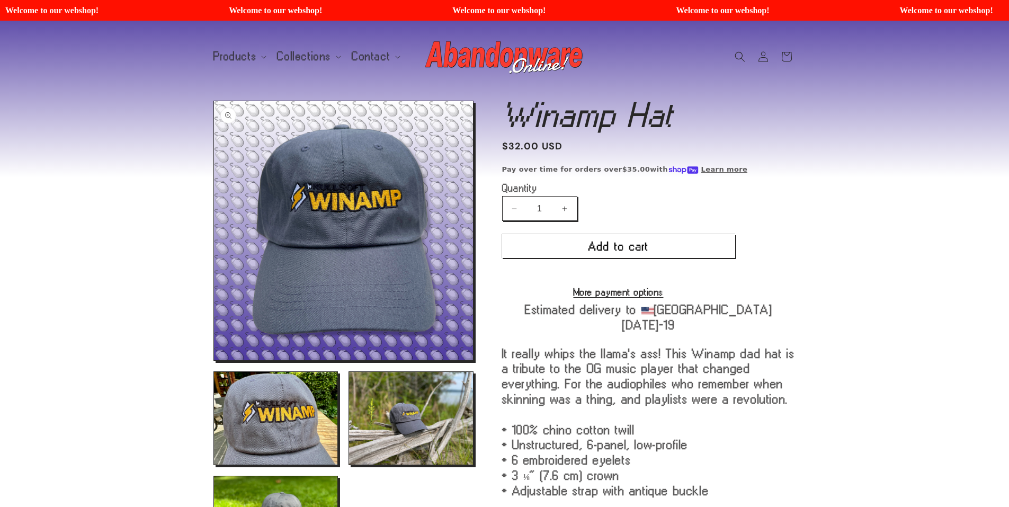
click at [214, 360] on button "Open media 1 in modal" at bounding box center [214, 360] width 0 height 0
drag, startPoint x: 330, startPoint y: 209, endPoint x: 324, endPoint y: 209, distance: 5.8
click at [214, 360] on button "Open media 1 in modal" at bounding box center [214, 360] width 0 height 0
drag, startPoint x: 340, startPoint y: 281, endPoint x: 265, endPoint y: 210, distance: 103.0
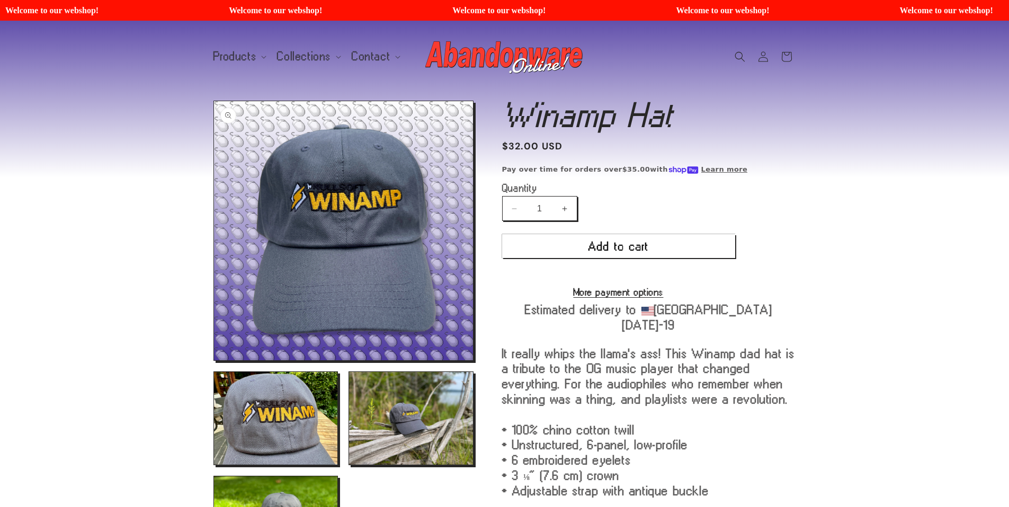
click at [214, 360] on button "Open media 1 in modal" at bounding box center [214, 360] width 0 height 0
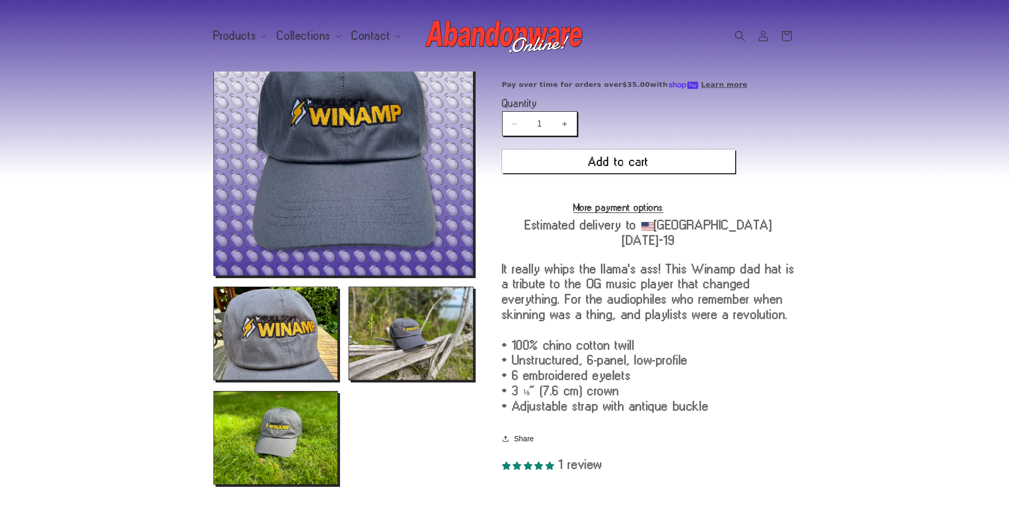
scroll to position [159, 0]
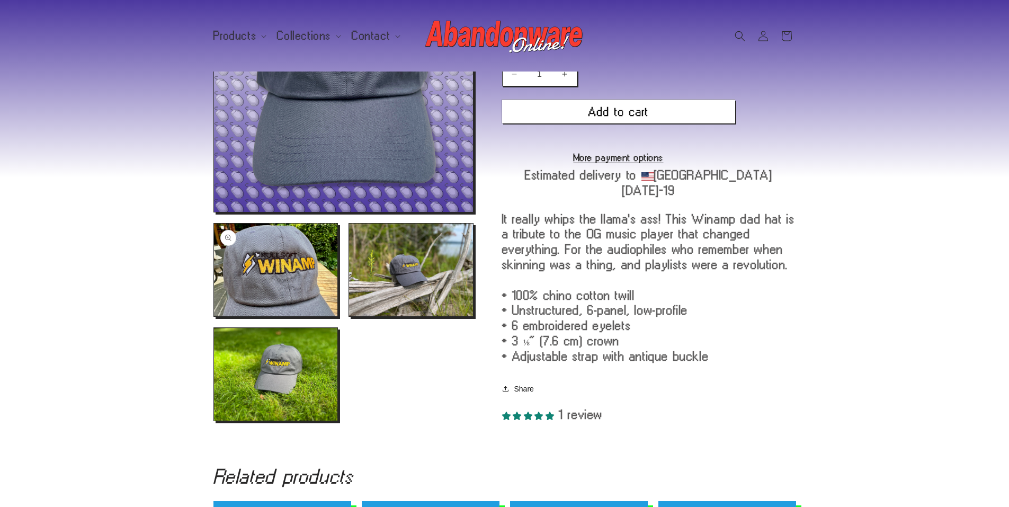
click at [214, 316] on button "Open media 2 in modal" at bounding box center [214, 316] width 0 height 0
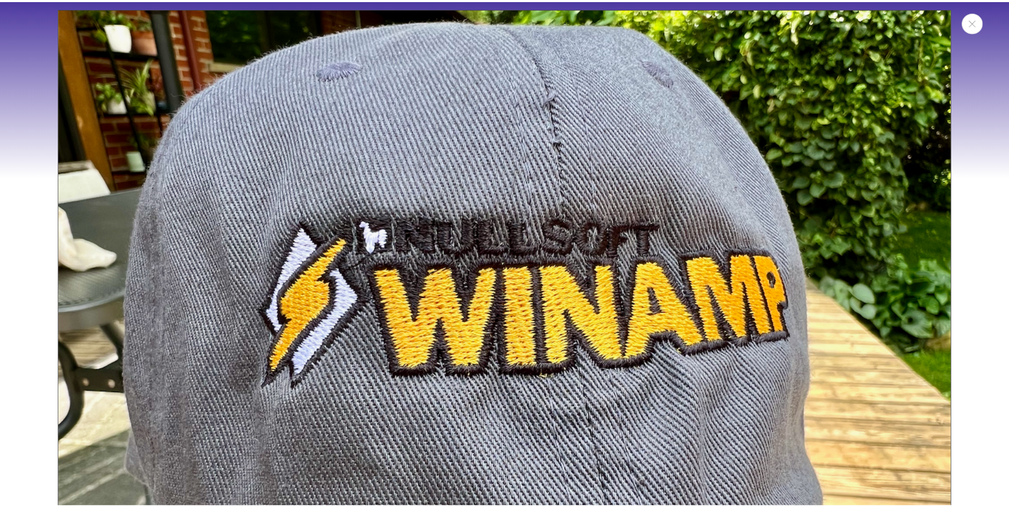
scroll to position [903, 0]
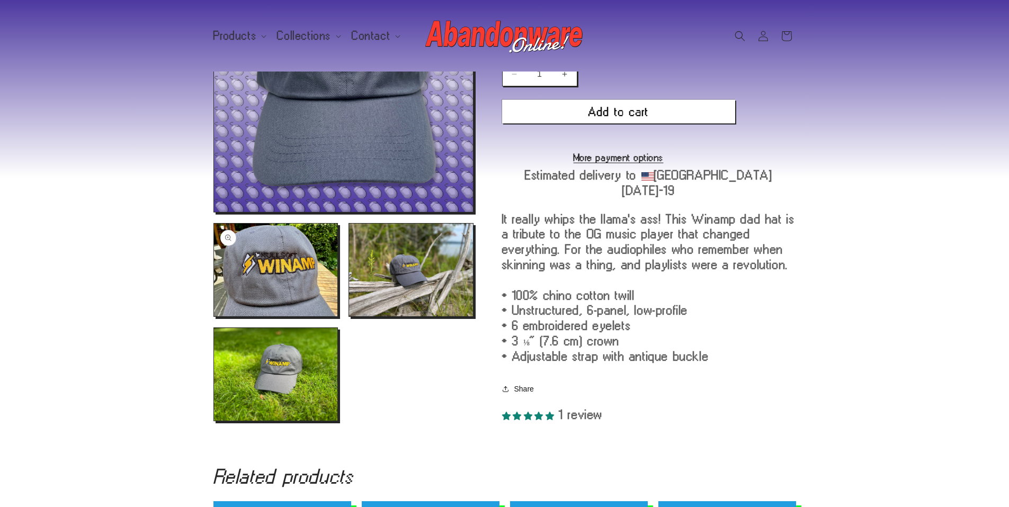
drag, startPoint x: 529, startPoint y: 240, endPoint x: 278, endPoint y: 263, distance: 251.6
drag, startPoint x: 278, startPoint y: 263, endPoint x: 292, endPoint y: 273, distance: 17.1
click at [214, 316] on button "Open media 2 in modal" at bounding box center [214, 316] width 0 height 0
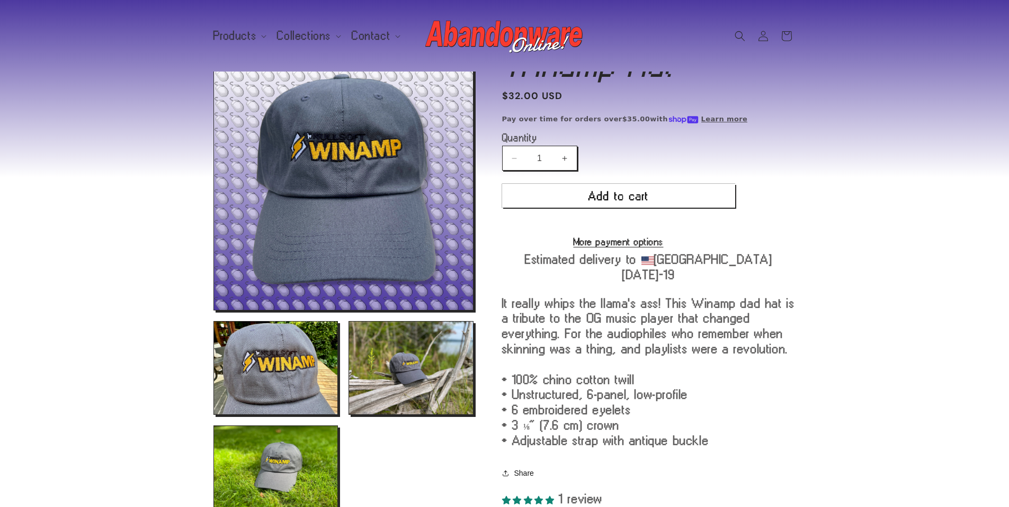
scroll to position [0, 0]
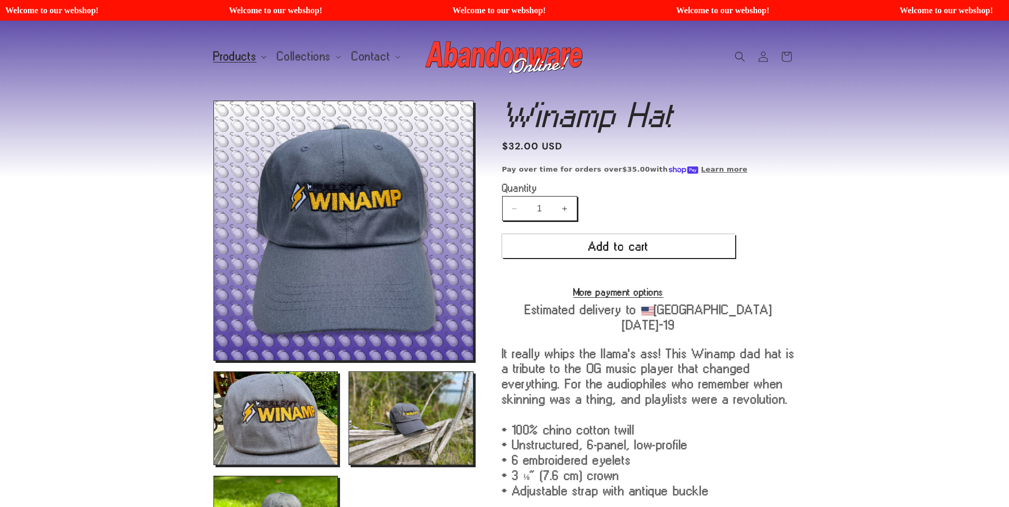
click at [257, 52] on summary "Products" at bounding box center [239, 57] width 64 height 22
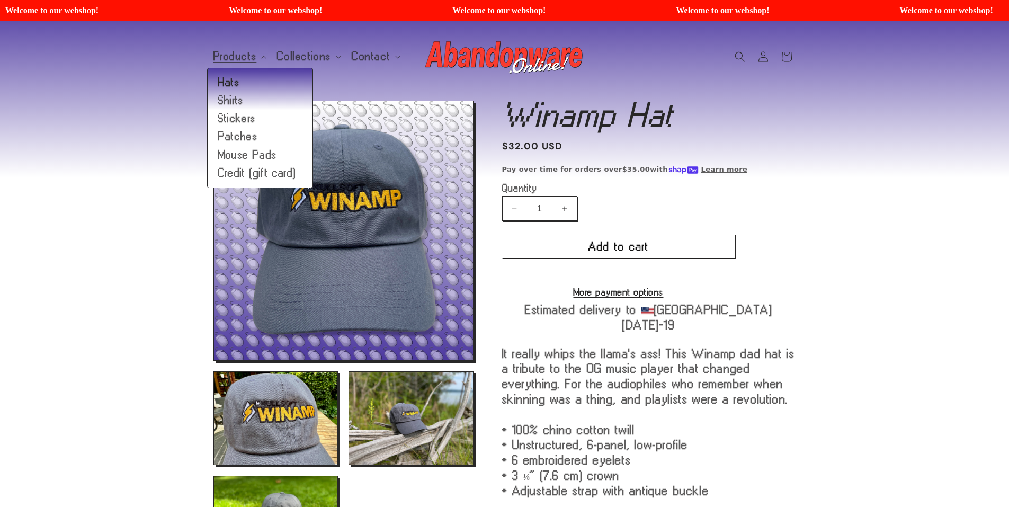
click at [254, 86] on link "Hats" at bounding box center [260, 83] width 105 height 18
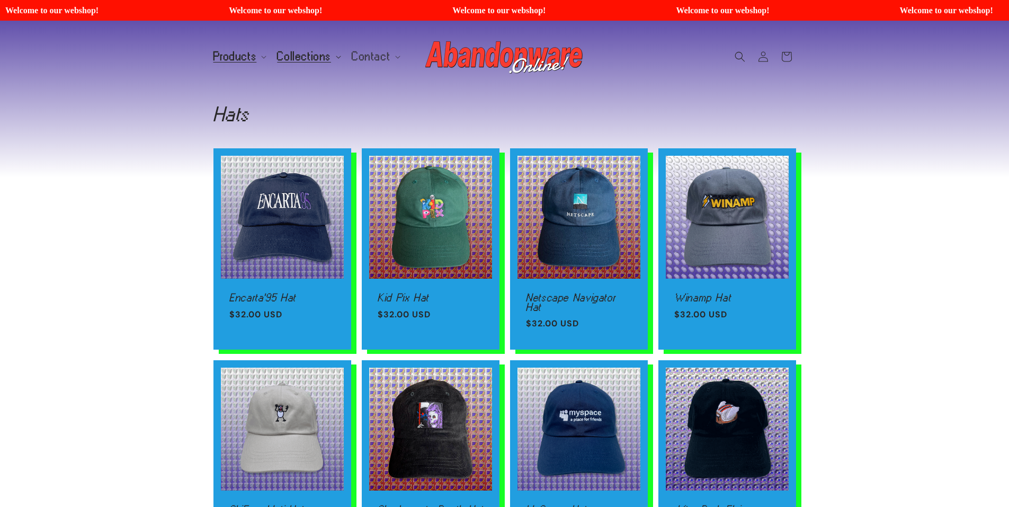
click at [336, 58] on icon at bounding box center [338, 57] width 5 height 3
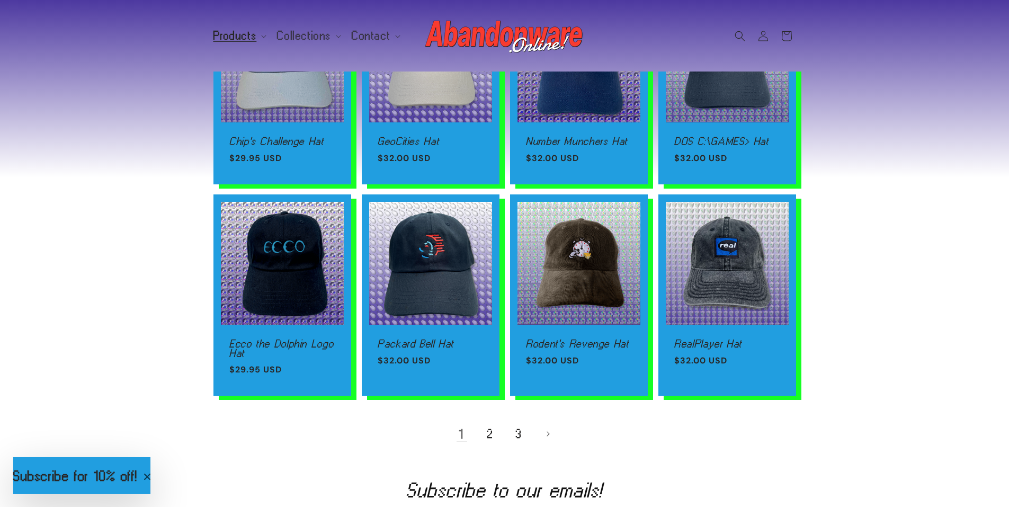
scroll to position [689, 0]
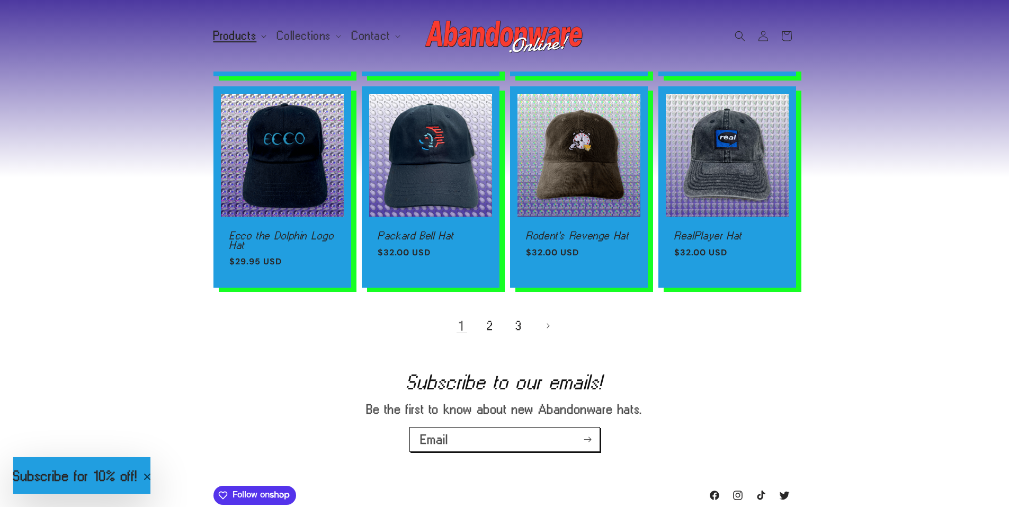
click at [264, 35] on icon at bounding box center [264, 36] width 5 height 3
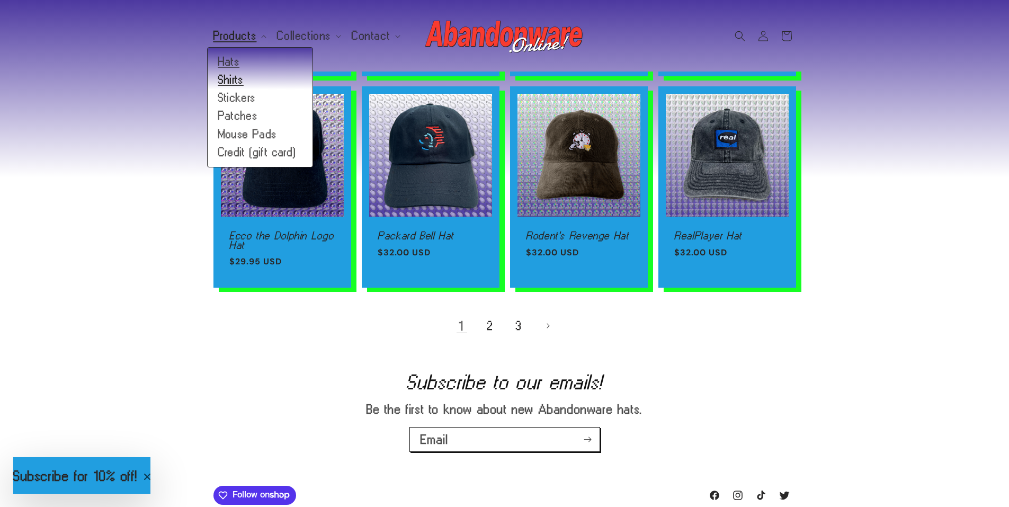
click at [267, 74] on link "Shirts" at bounding box center [260, 80] width 105 height 18
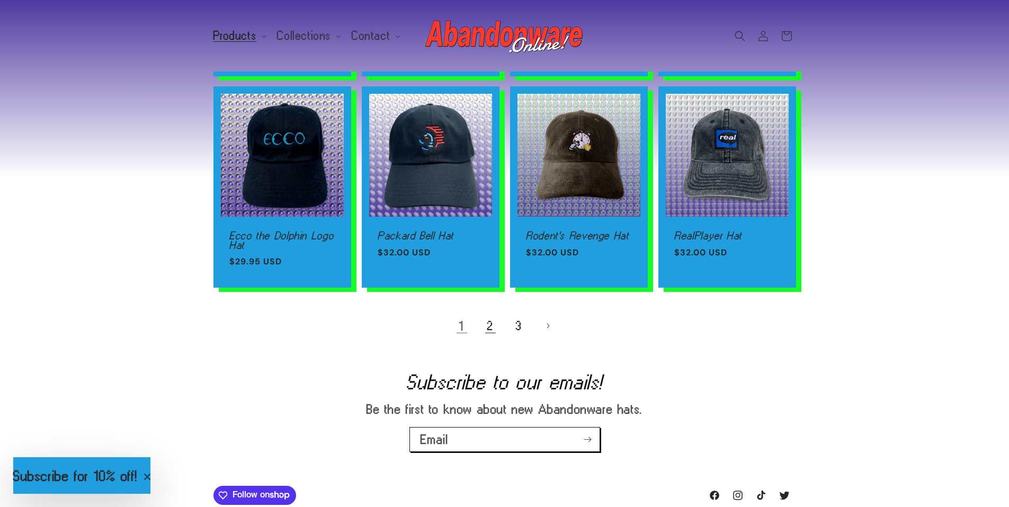
click at [487, 325] on link "2" at bounding box center [490, 325] width 23 height 23
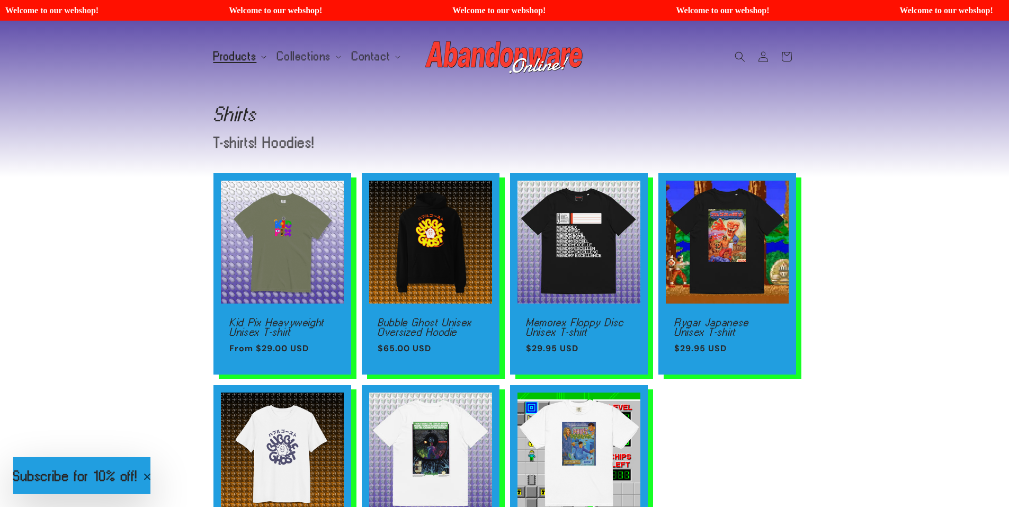
click at [263, 55] on summary "Products" at bounding box center [239, 57] width 64 height 22
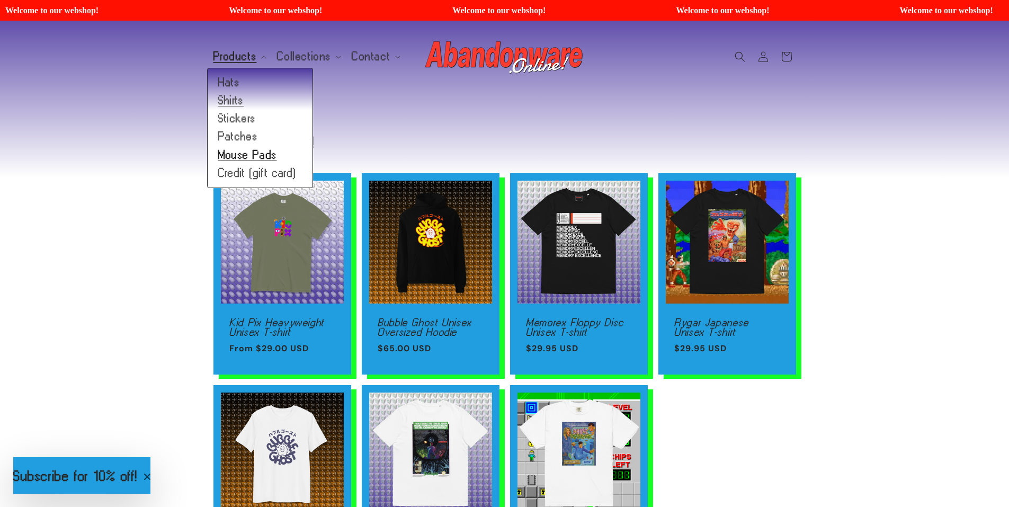
click at [273, 150] on link "Mouse Pads" at bounding box center [260, 155] width 105 height 18
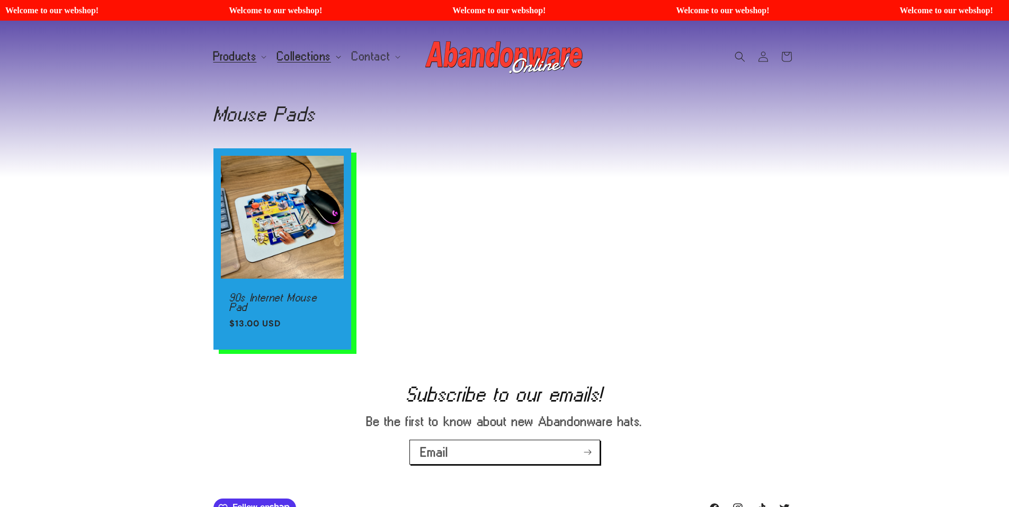
click at [271, 58] on summary "Collections" at bounding box center [308, 57] width 75 height 22
click at [265, 56] on summary "Products" at bounding box center [239, 57] width 64 height 22
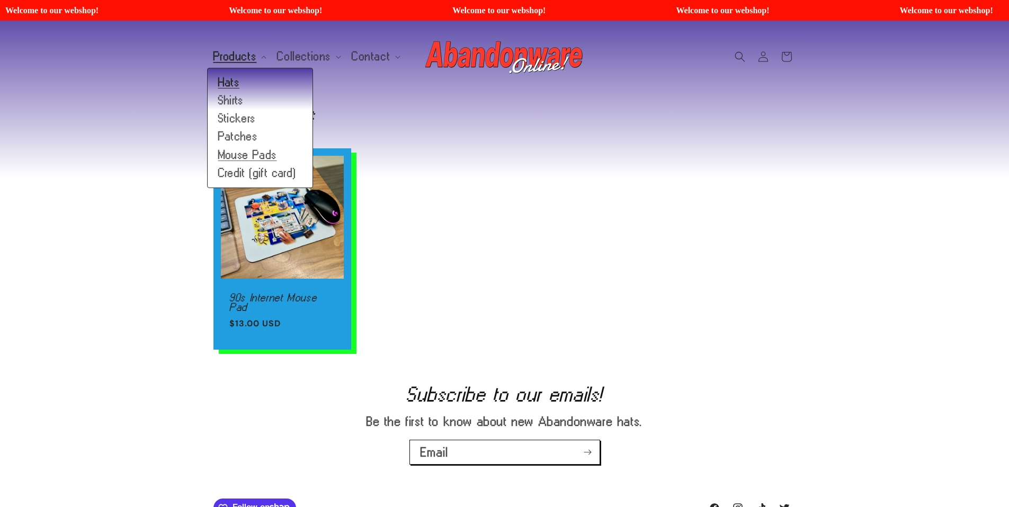
click at [269, 85] on link "Hats" at bounding box center [260, 83] width 105 height 18
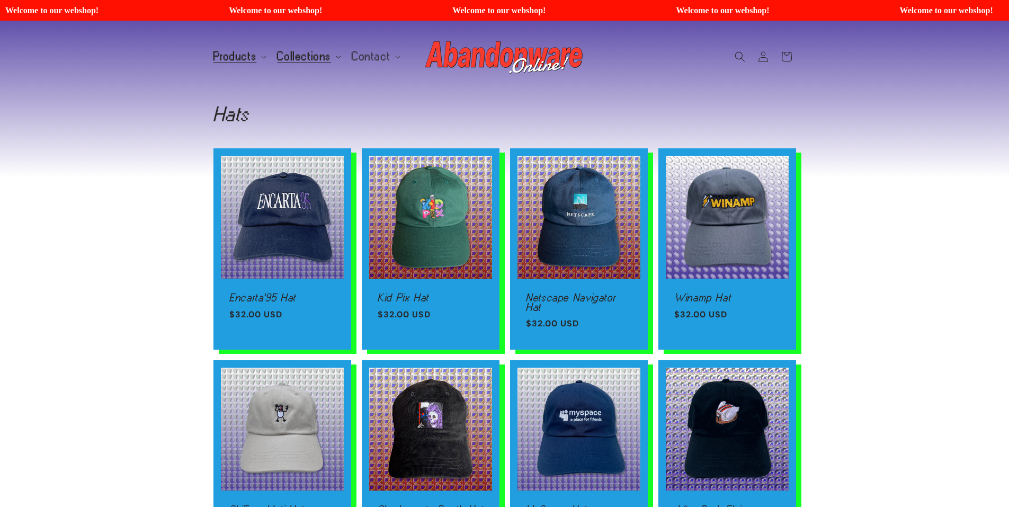
click at [329, 59] on summary "Collections" at bounding box center [308, 57] width 75 height 22
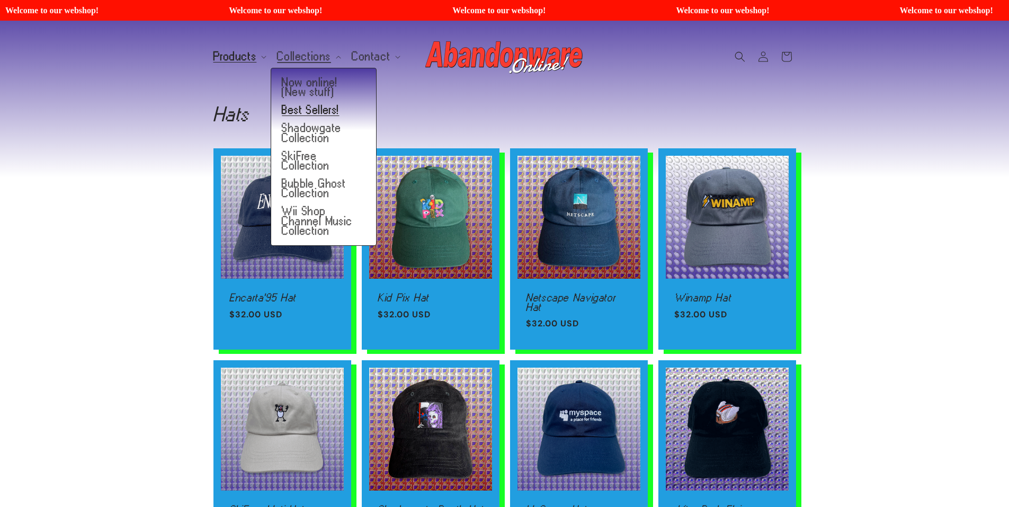
click at [328, 108] on link "Best Sellers!" at bounding box center [323, 110] width 105 height 18
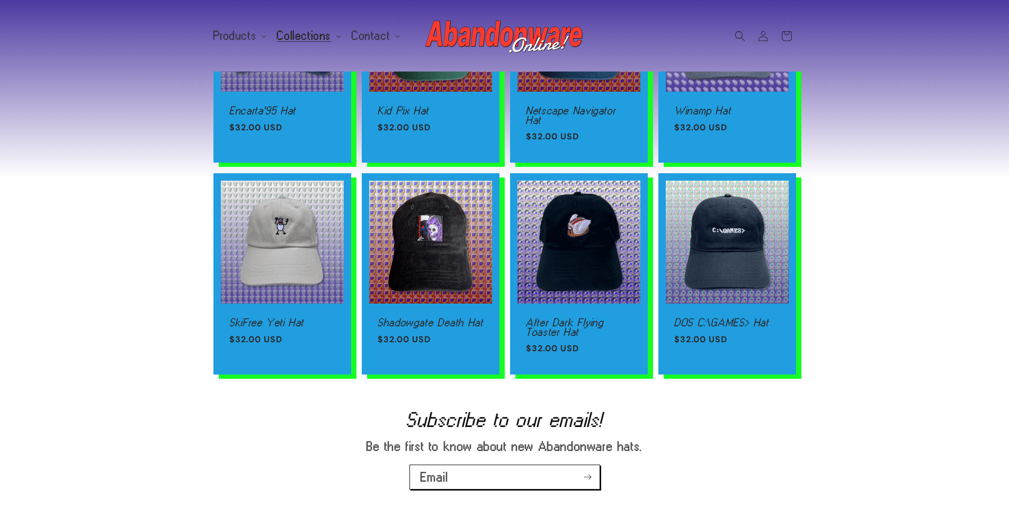
scroll to position [265, 0]
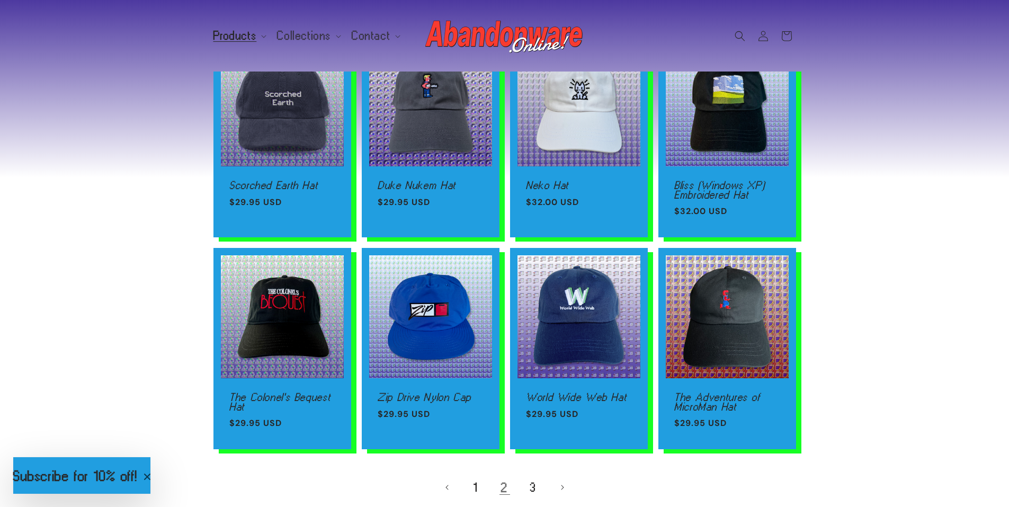
scroll to position [583, 0]
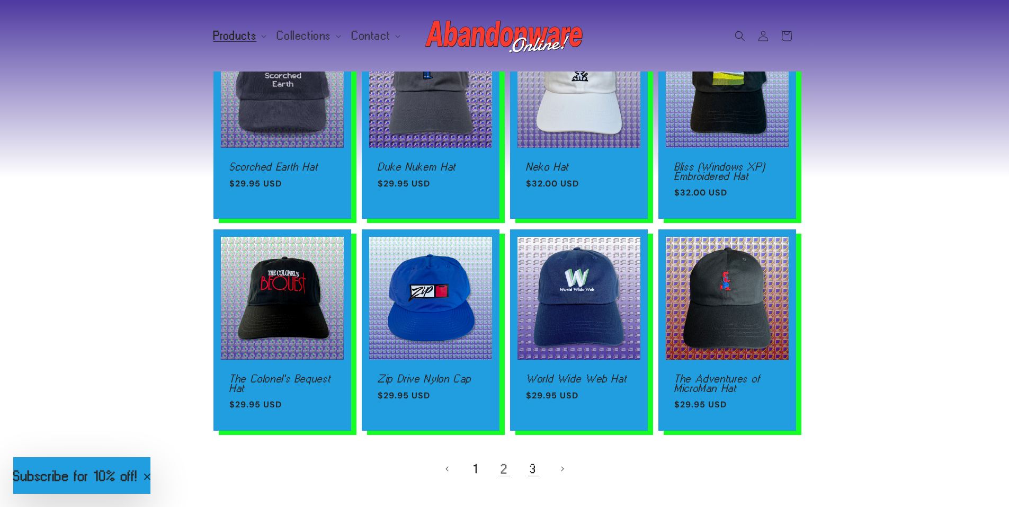
click at [533, 468] on link "3" at bounding box center [533, 468] width 23 height 23
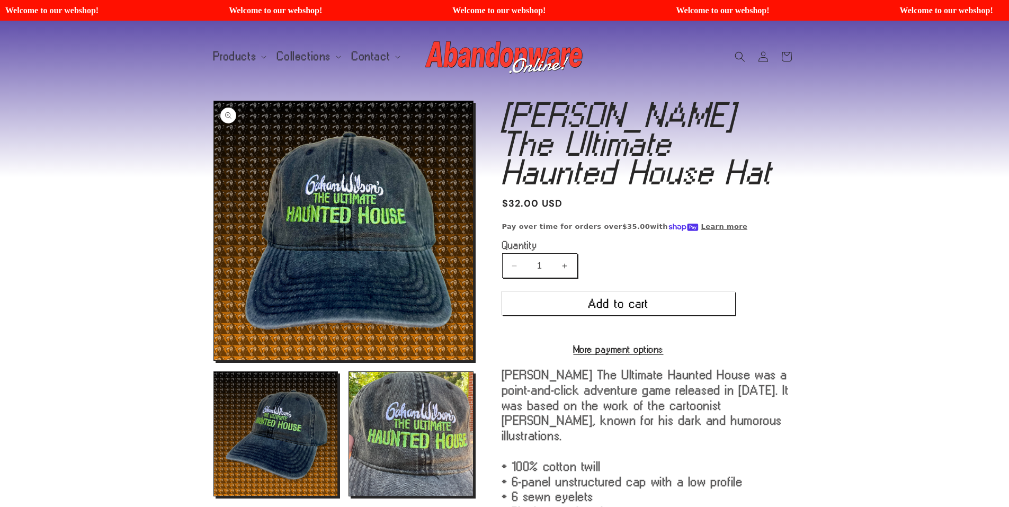
click at [214, 360] on button "Open media 1 in modal" at bounding box center [214, 360] width 0 height 0
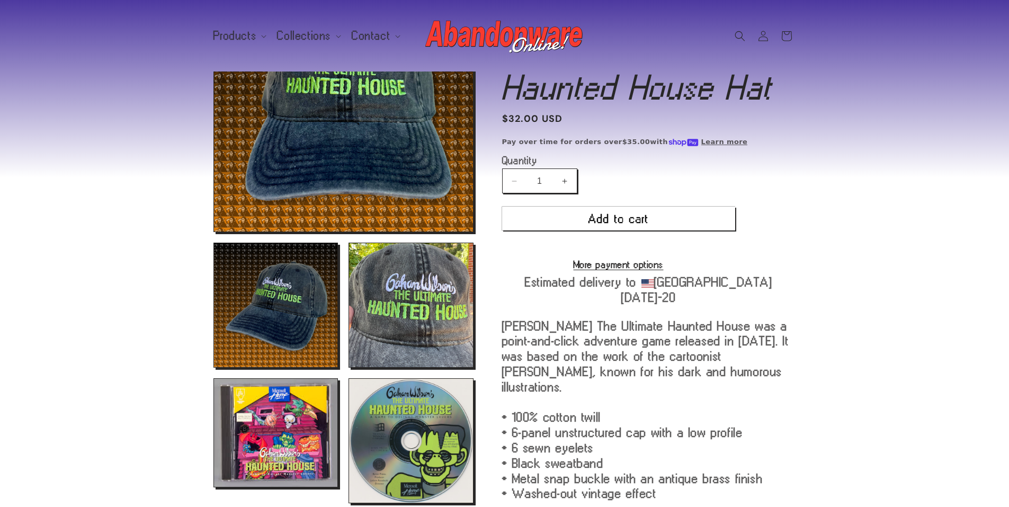
scroll to position [53, 0]
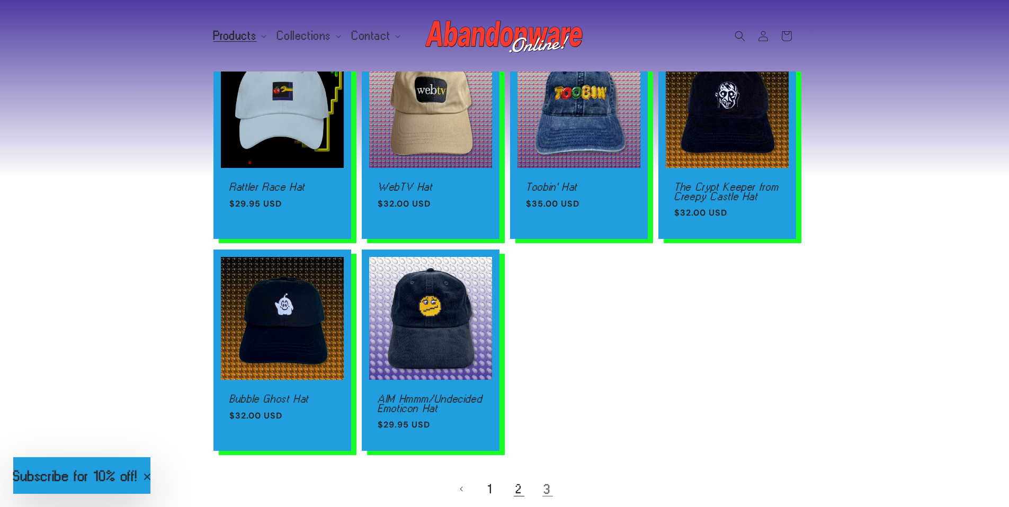
scroll to position [829, 0]
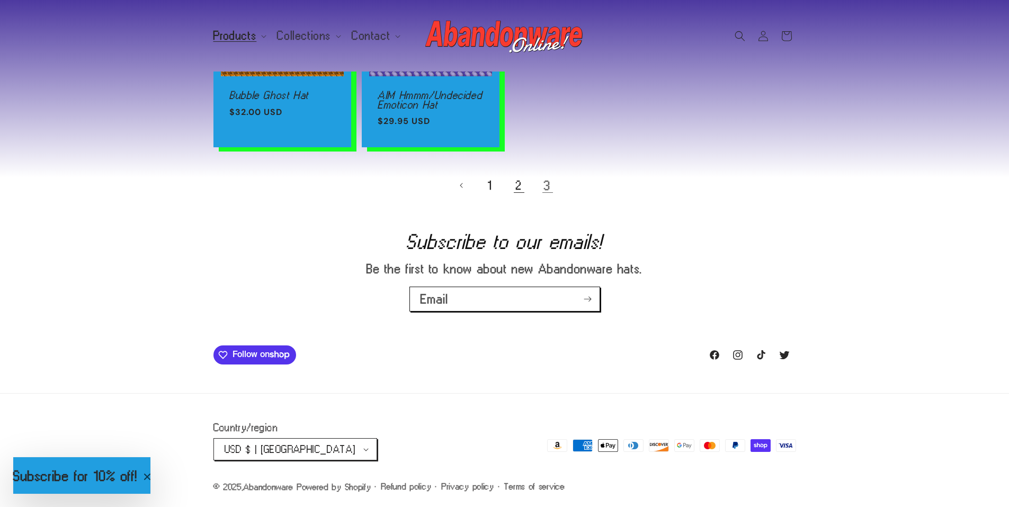
click at [518, 185] on link "2" at bounding box center [518, 185] width 23 height 23
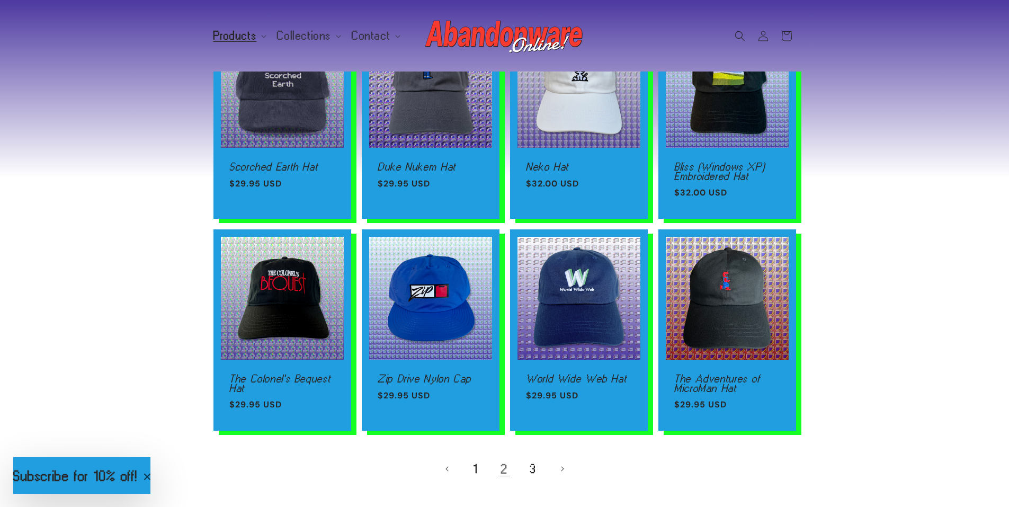
scroll to position [636, 0]
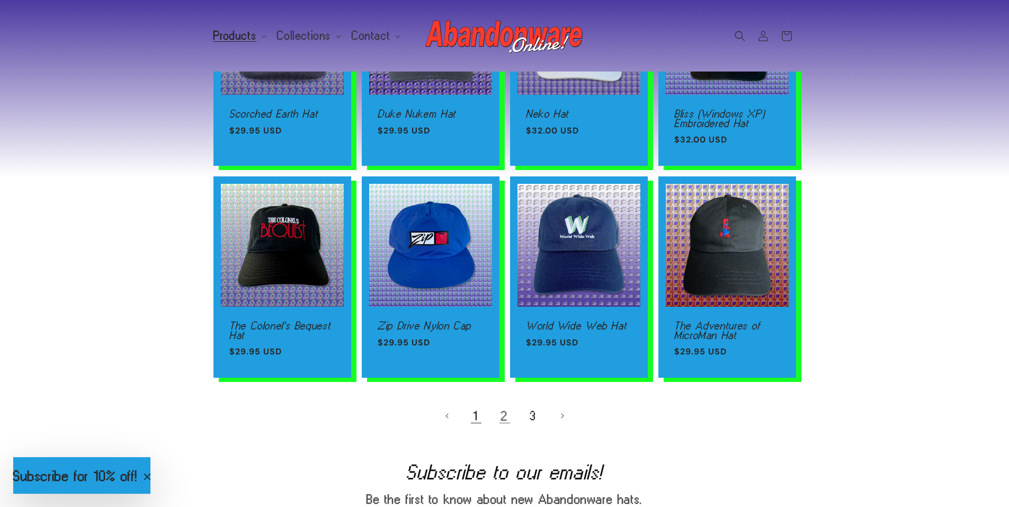
click at [467, 417] on link "1" at bounding box center [476, 415] width 23 height 23
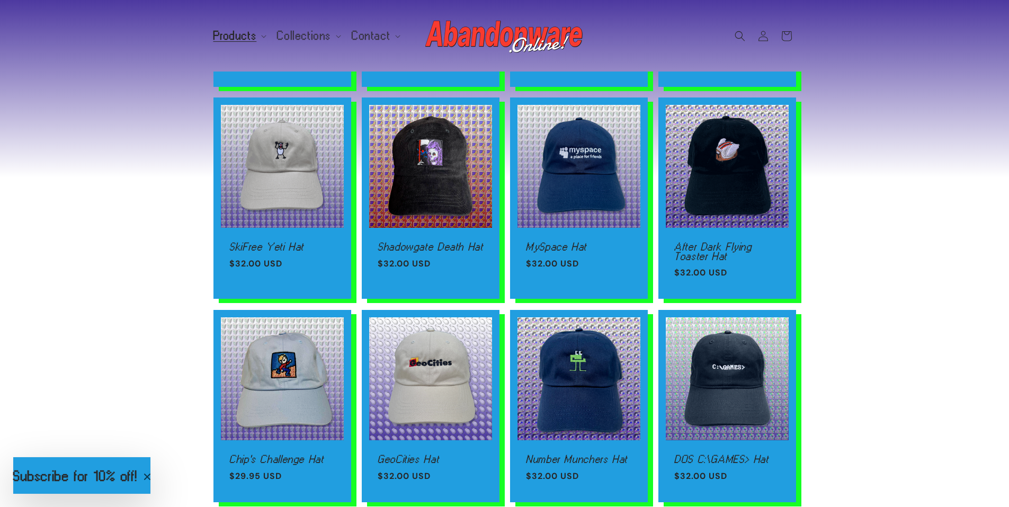
scroll to position [159, 0]
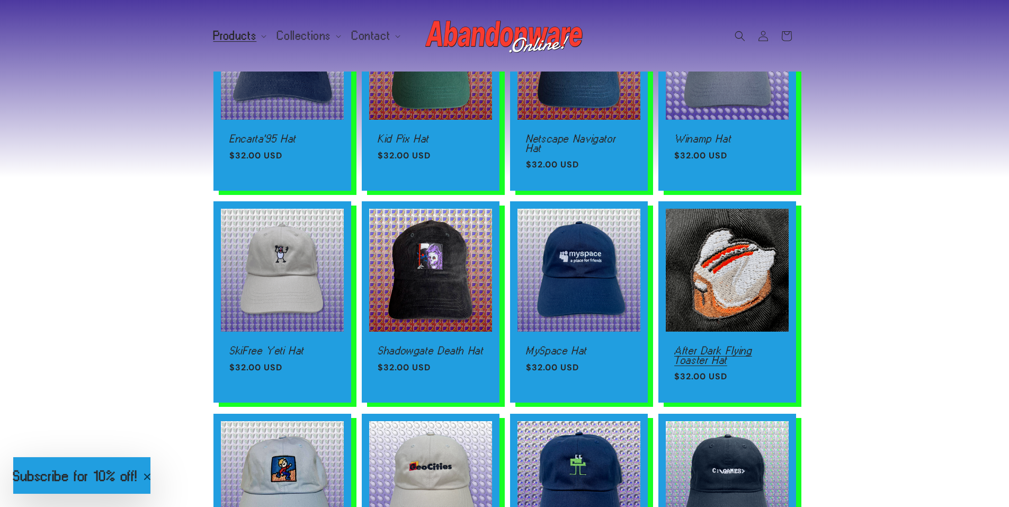
click at [726, 346] on link "After Dark Flying Toaster Hat" at bounding box center [727, 355] width 106 height 19
